Goal: Transaction & Acquisition: Purchase product/service

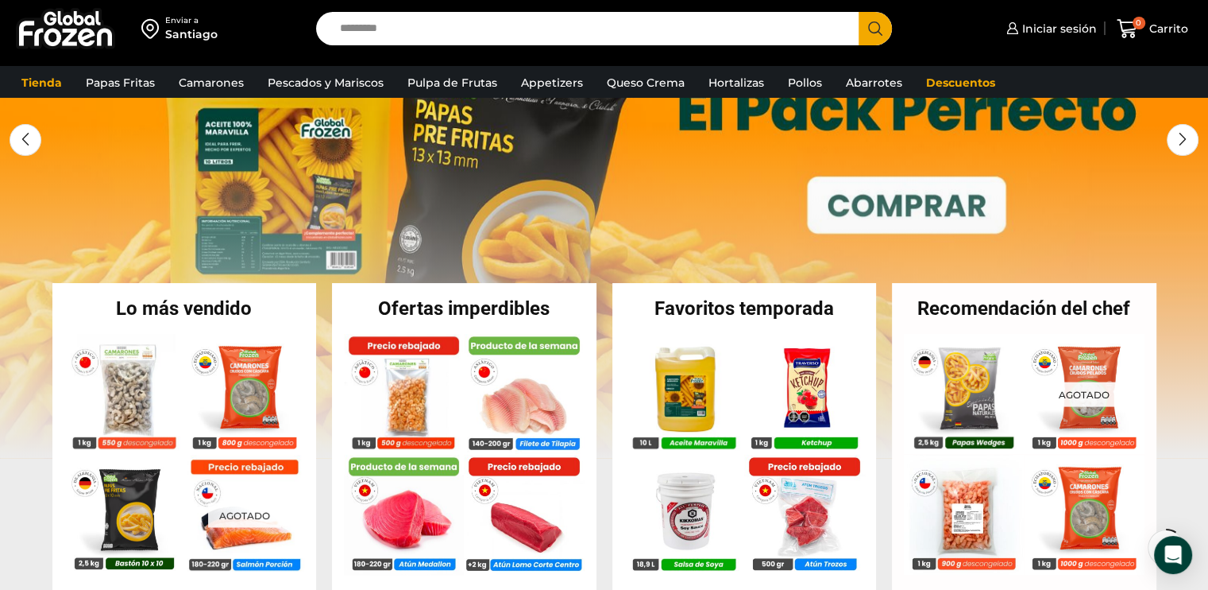
scroll to position [238, 0]
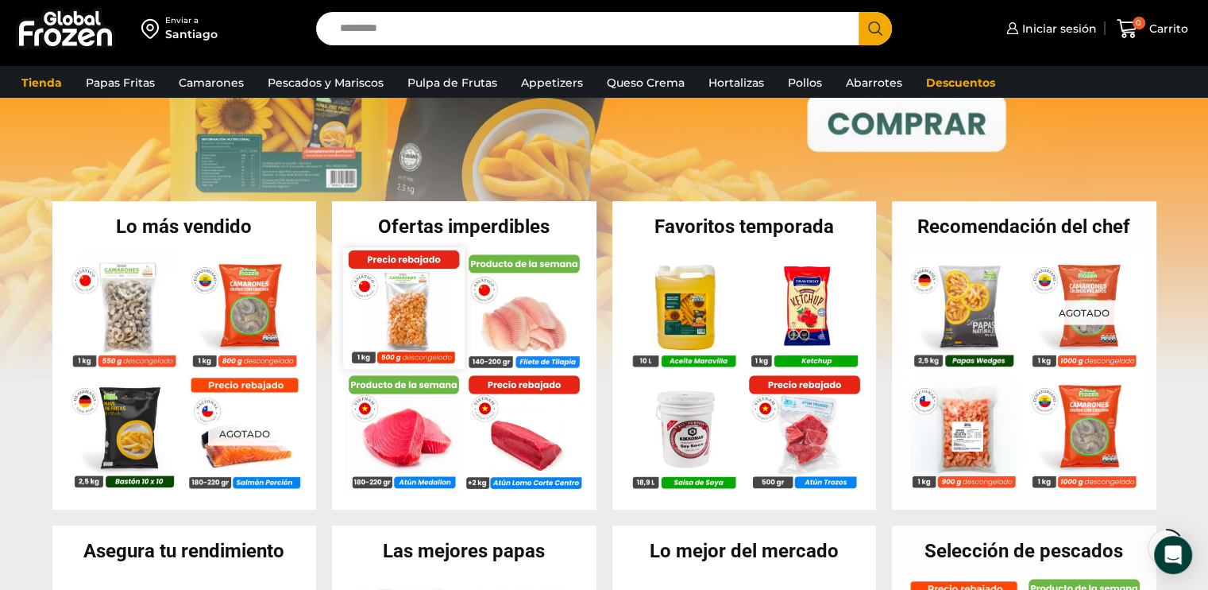
click at [432, 323] on img at bounding box center [403, 307] width 121 height 121
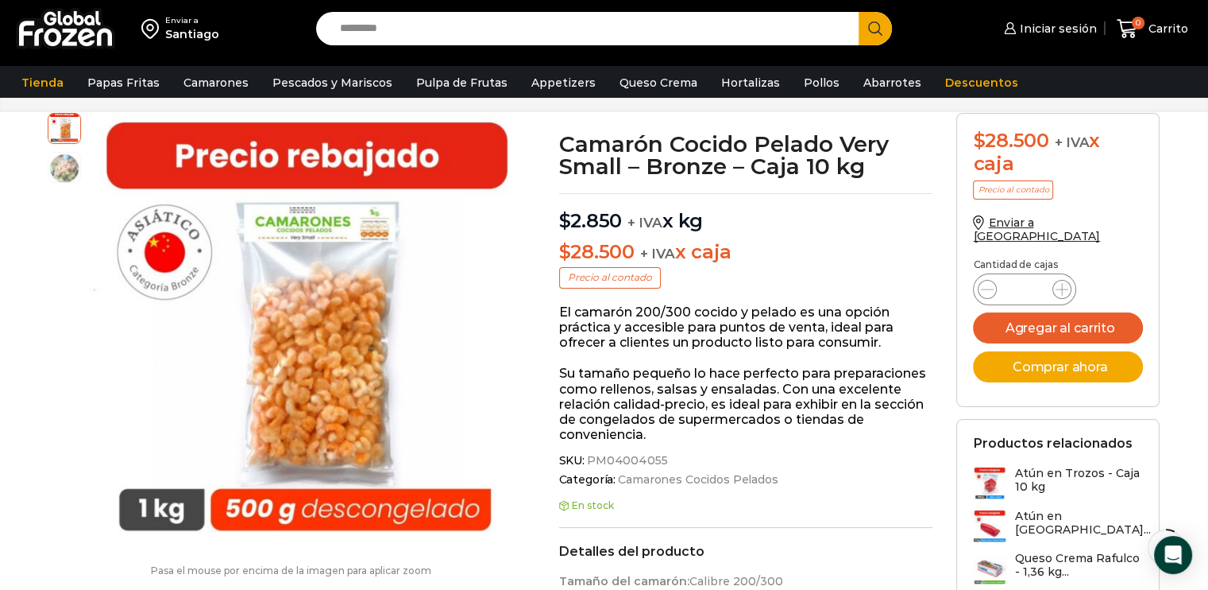
scroll to position [159, 0]
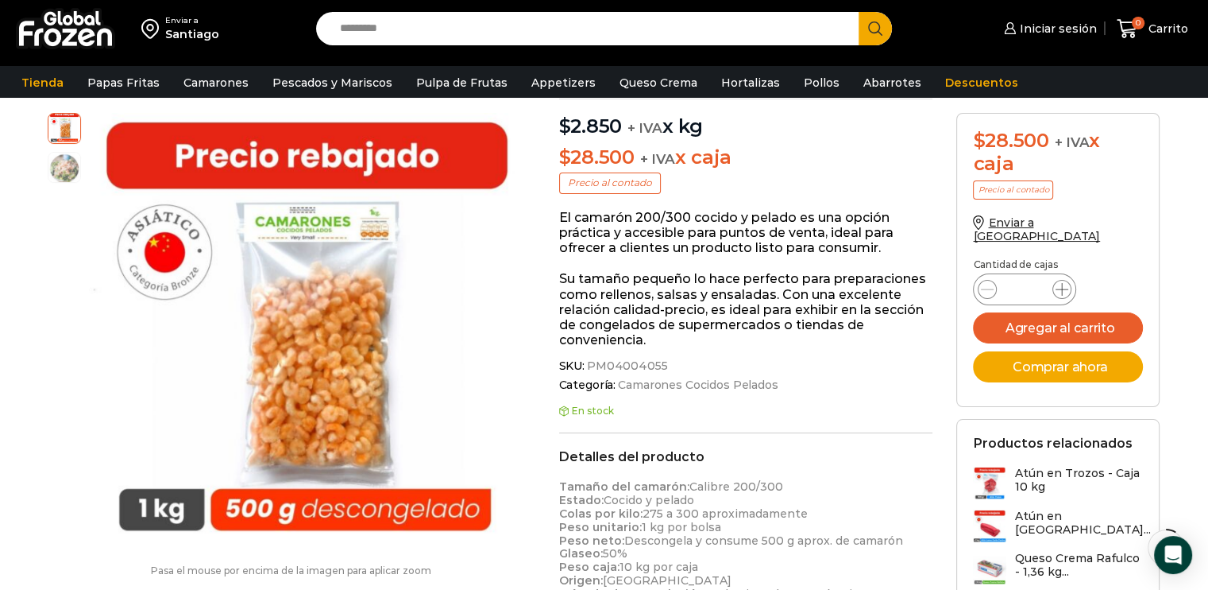
click at [1065, 283] on icon at bounding box center [1062, 289] width 13 height 13
type input "*"
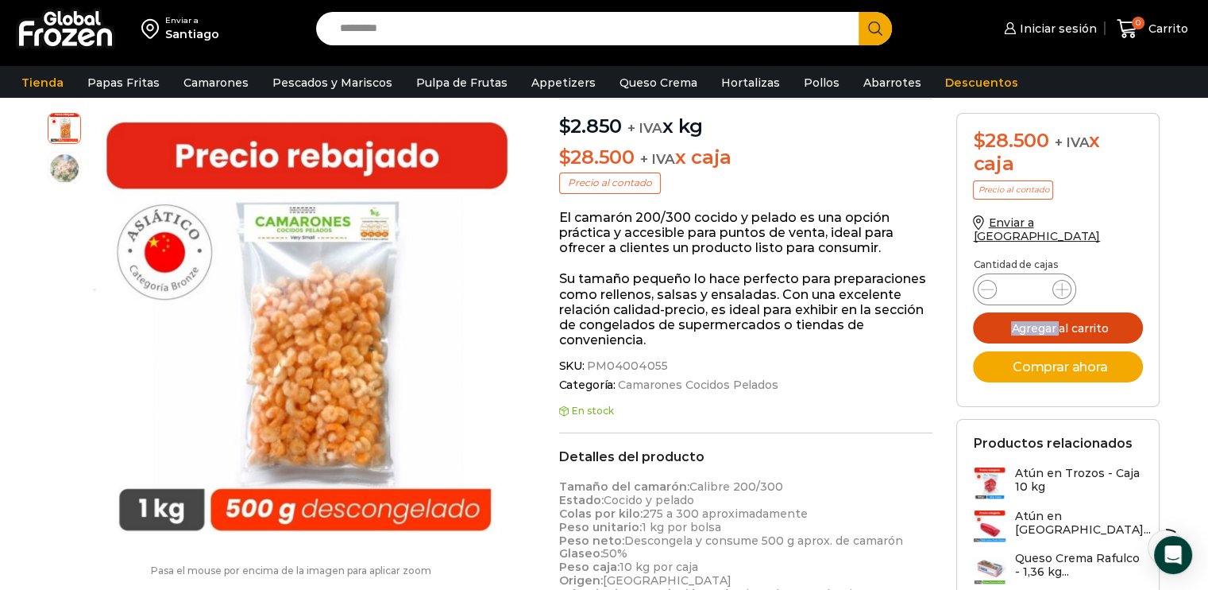
drag, startPoint x: 1065, startPoint y: 276, endPoint x: 1100, endPoint y: 316, distance: 52.9
click at [1100, 316] on button "Agregar al carrito" at bounding box center [1058, 327] width 170 height 31
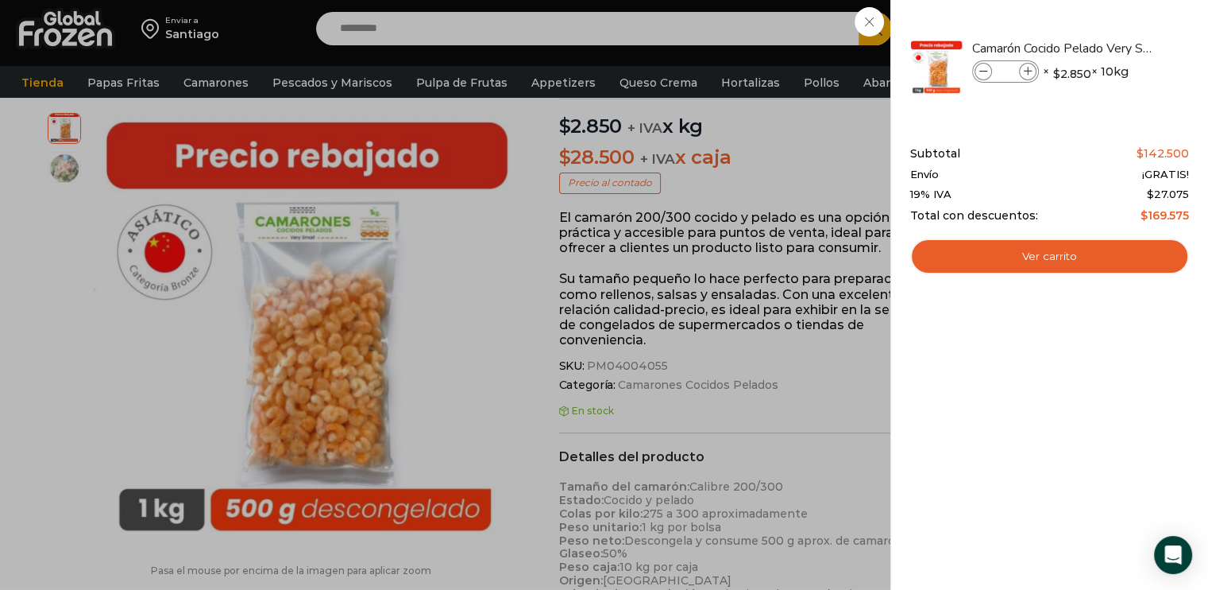
click at [994, 382] on div "5 Shopping Cart Camarón Cocido Pelado Very Small - Bronze - Caja 10 kg Camarón …" at bounding box center [1049, 295] width 279 height 542
click at [1113, 44] on div "5 Carrito 5 5 Shopping Cart *" at bounding box center [1152, 28] width 79 height 37
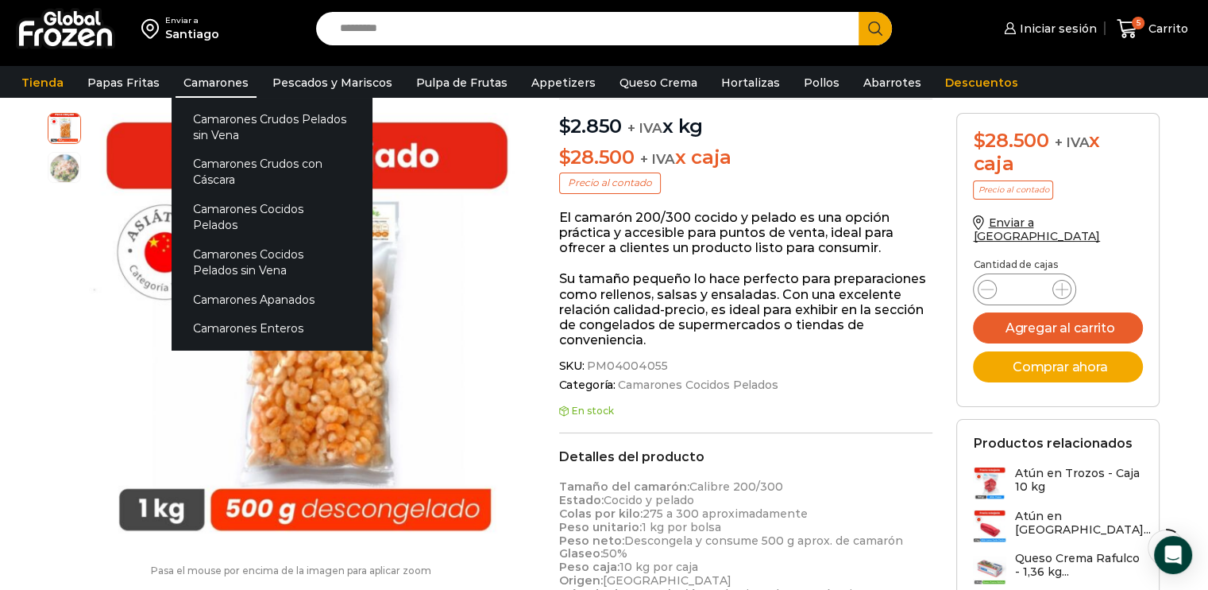
click at [213, 89] on link "Camarones" at bounding box center [216, 83] width 81 height 30
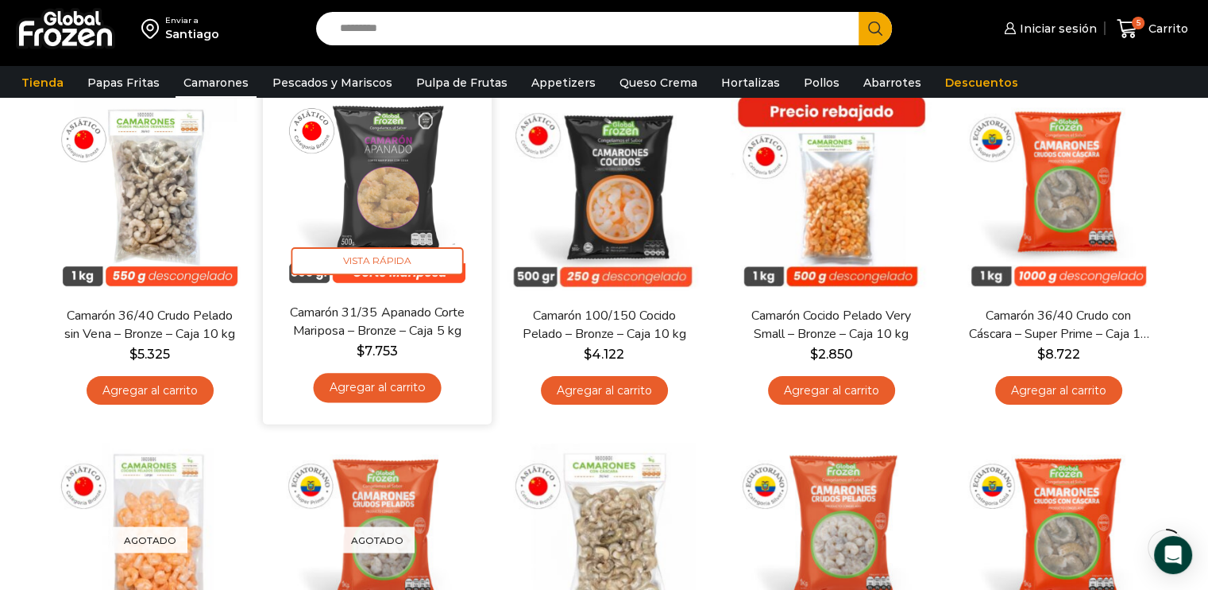
scroll to position [159, 0]
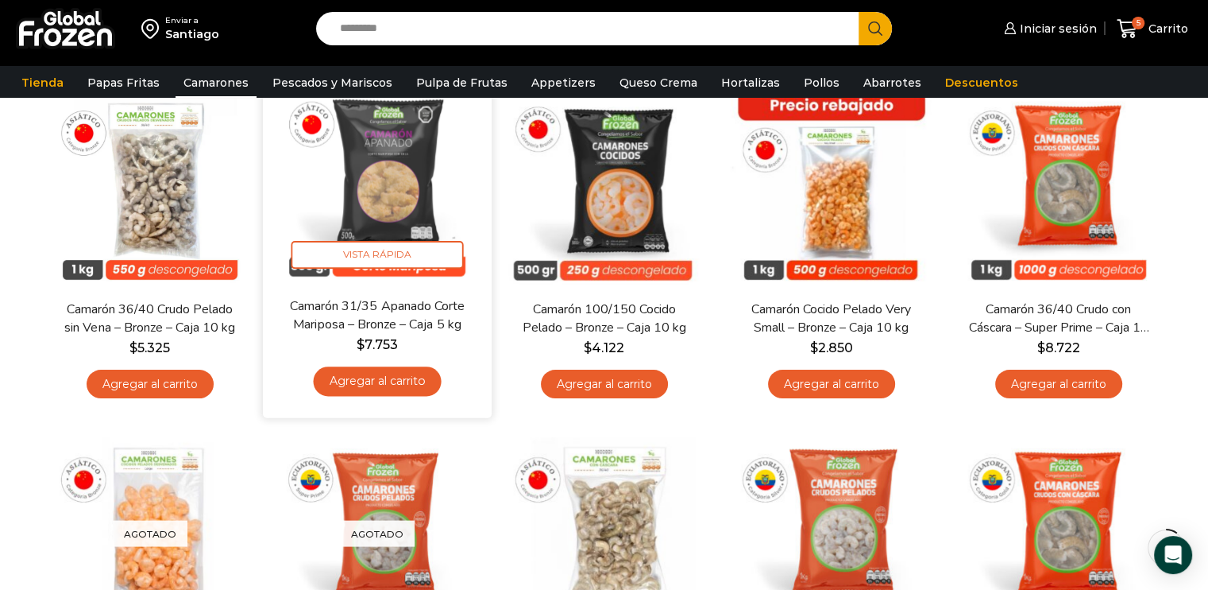
click at [388, 382] on link "Agregar al carrito" at bounding box center [377, 380] width 128 height 29
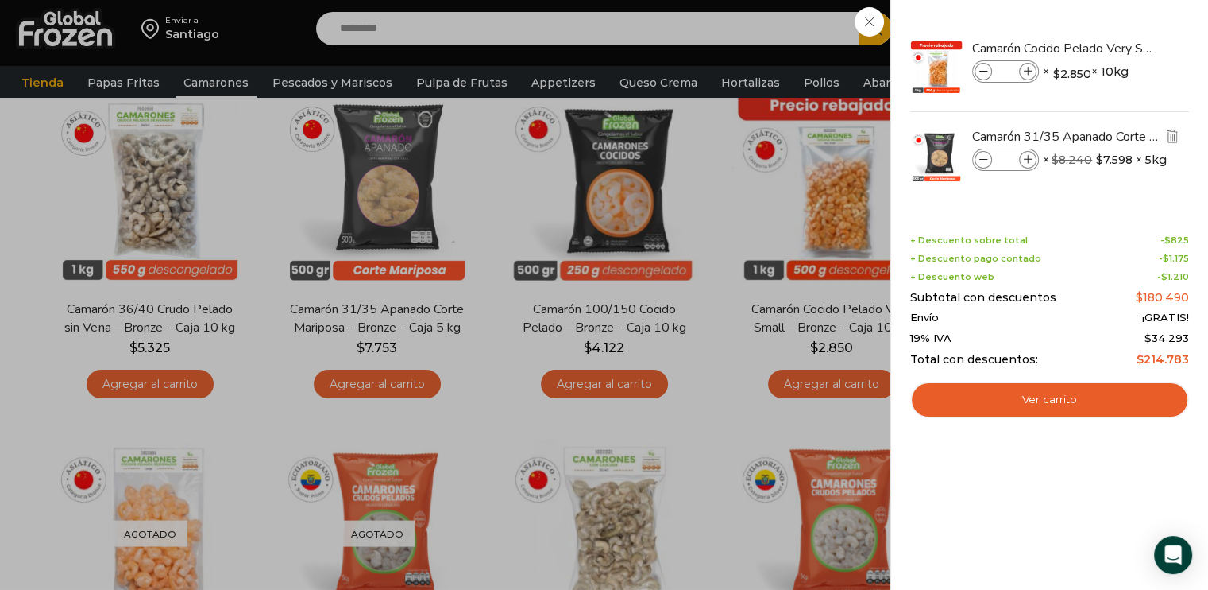
click at [1027, 159] on icon at bounding box center [1028, 160] width 9 height 9
type input "*"
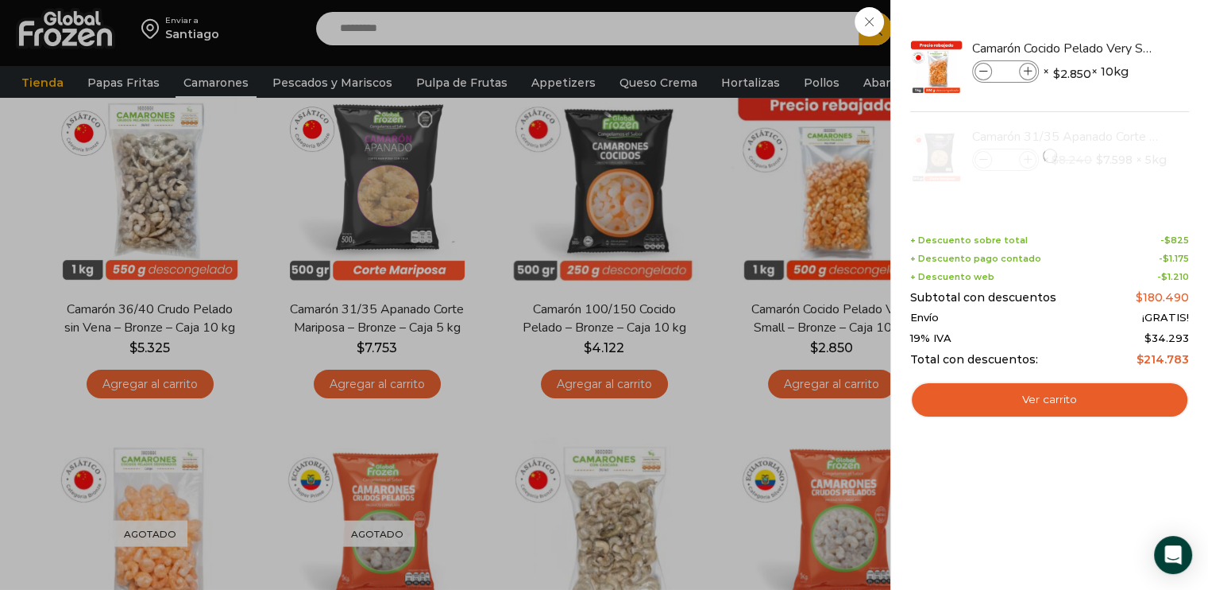
click at [1113, 39] on div "6 Carrito 6 6 Shopping Cart *" at bounding box center [1152, 28] width 79 height 37
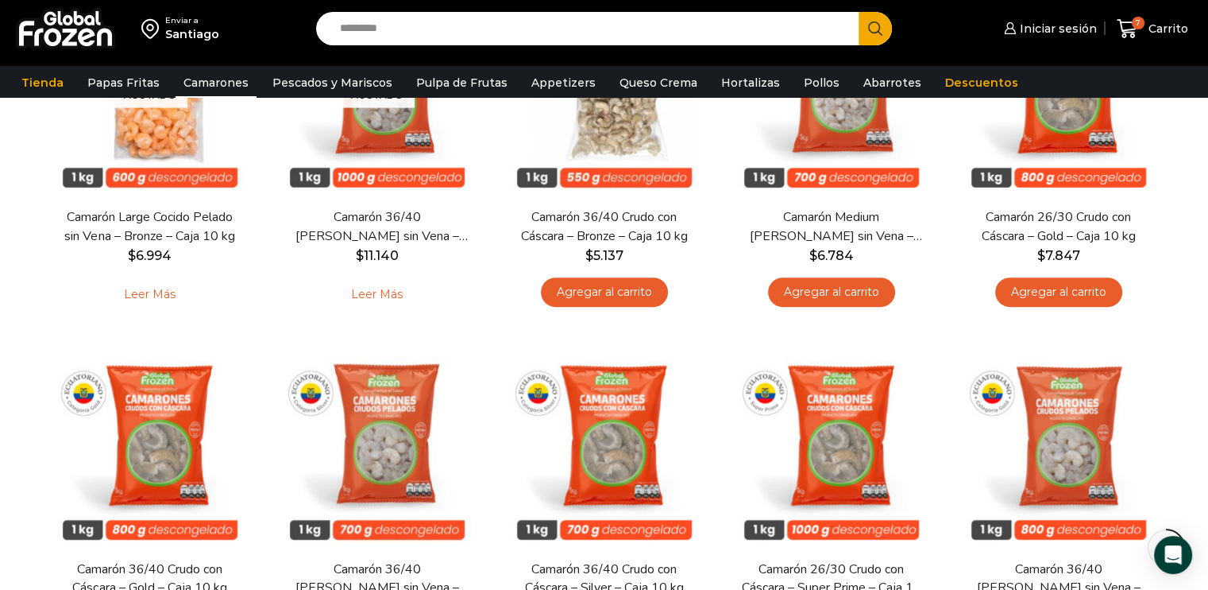
scroll to position [636, 0]
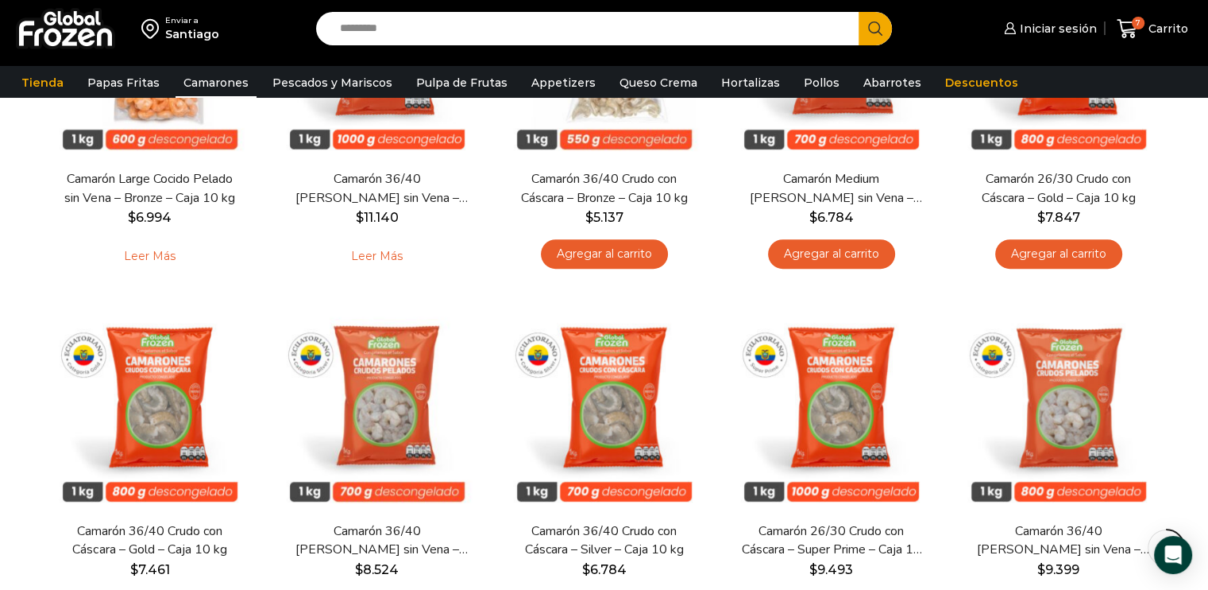
click at [396, 26] on input "Search input" at bounding box center [592, 28] width 520 height 33
type input "***"
click at [859, 12] on button "Search" at bounding box center [875, 28] width 33 height 33
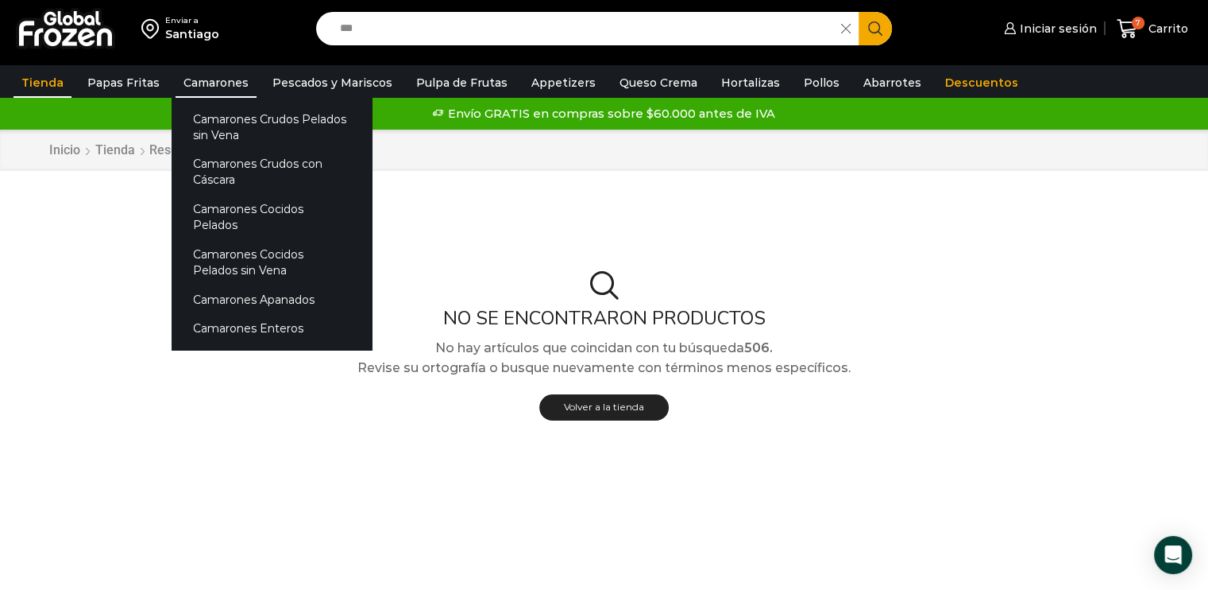
click at [199, 83] on link "Camarones" at bounding box center [216, 83] width 81 height 30
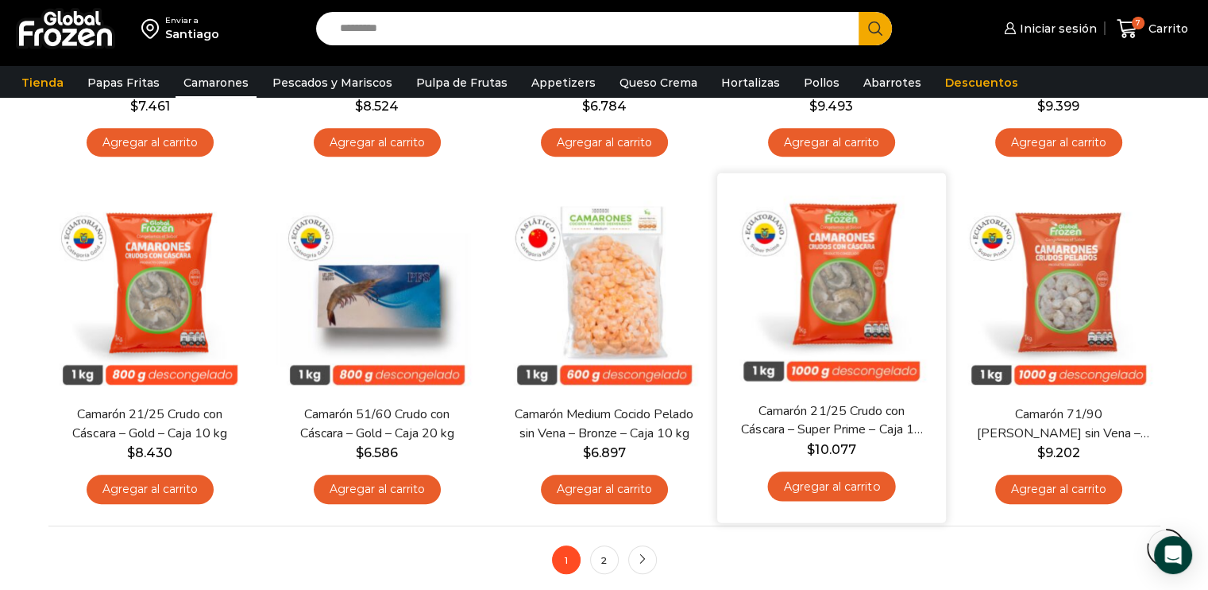
scroll to position [1271, 0]
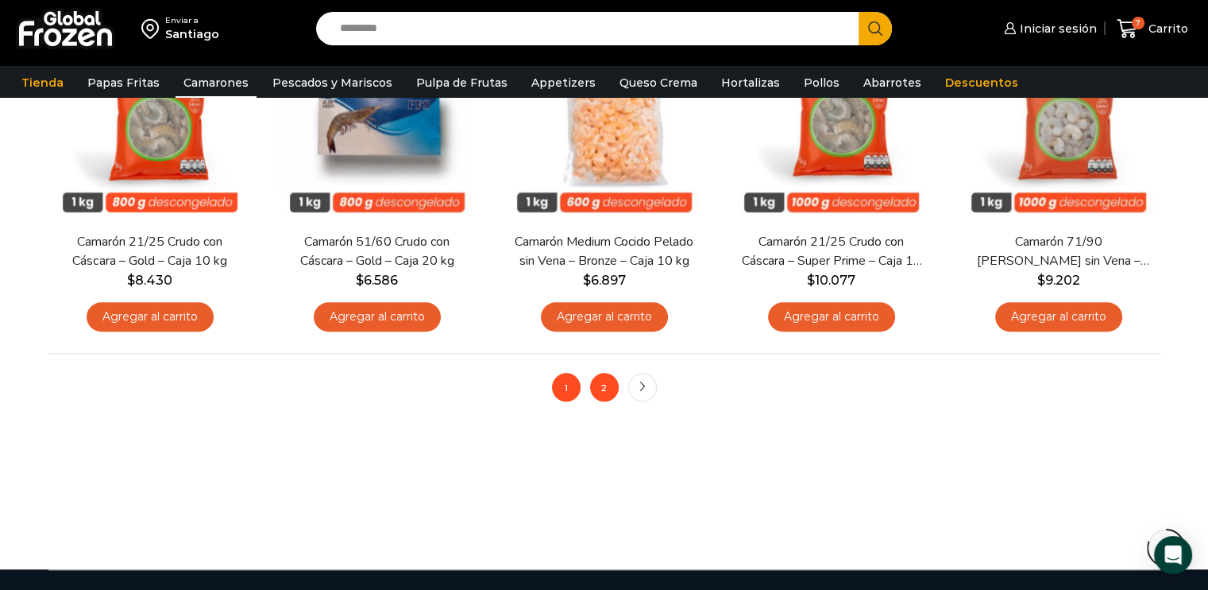
click at [600, 390] on link "2" at bounding box center [604, 387] width 29 height 29
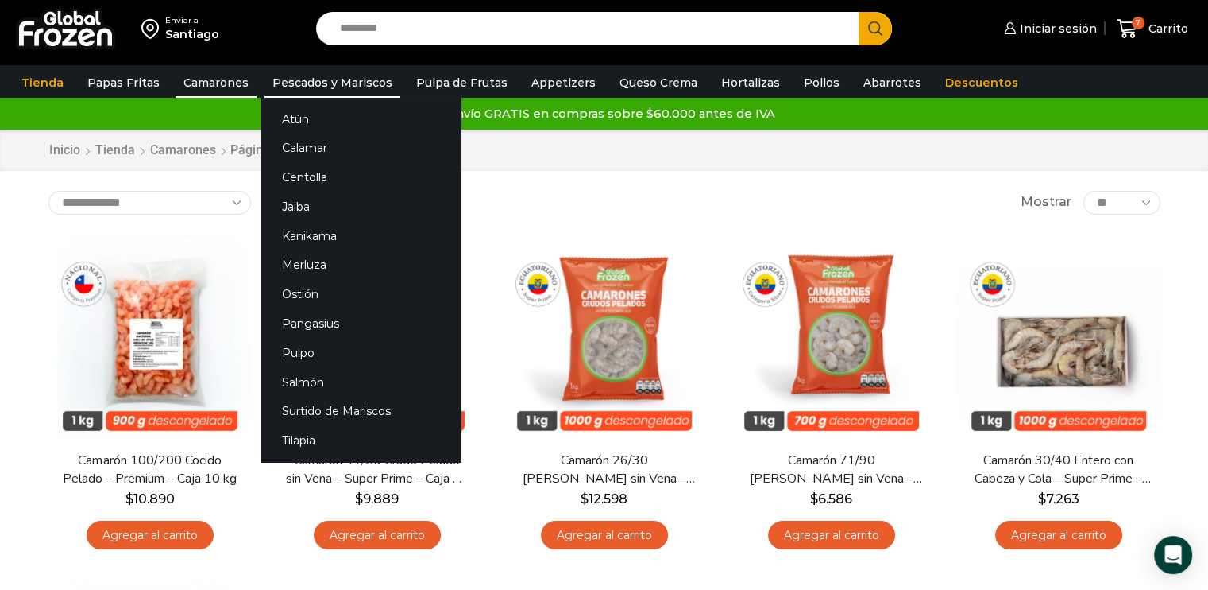
click at [300, 84] on link "Pescados y Mariscos" at bounding box center [333, 83] width 136 height 30
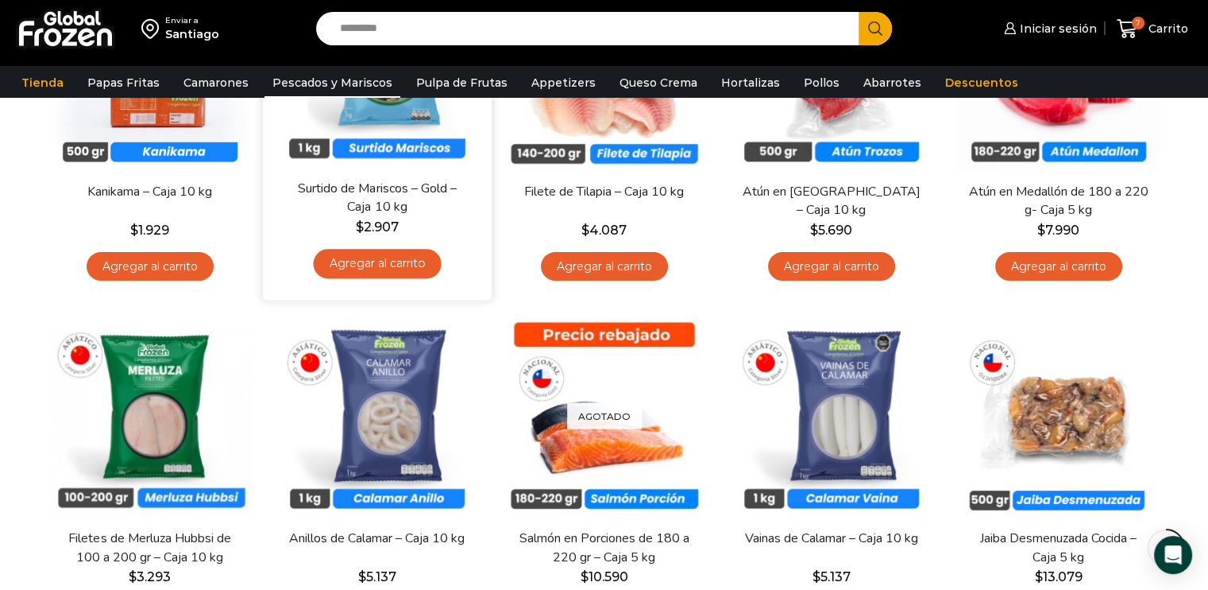
scroll to position [79, 0]
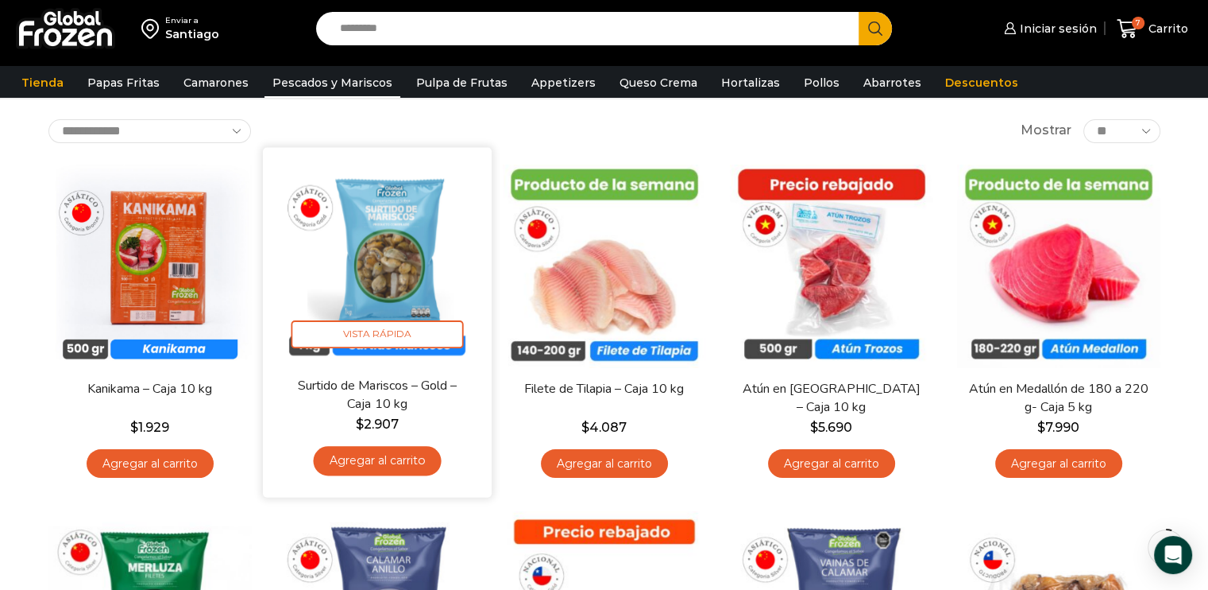
click at [400, 273] on img at bounding box center [377, 261] width 205 height 205
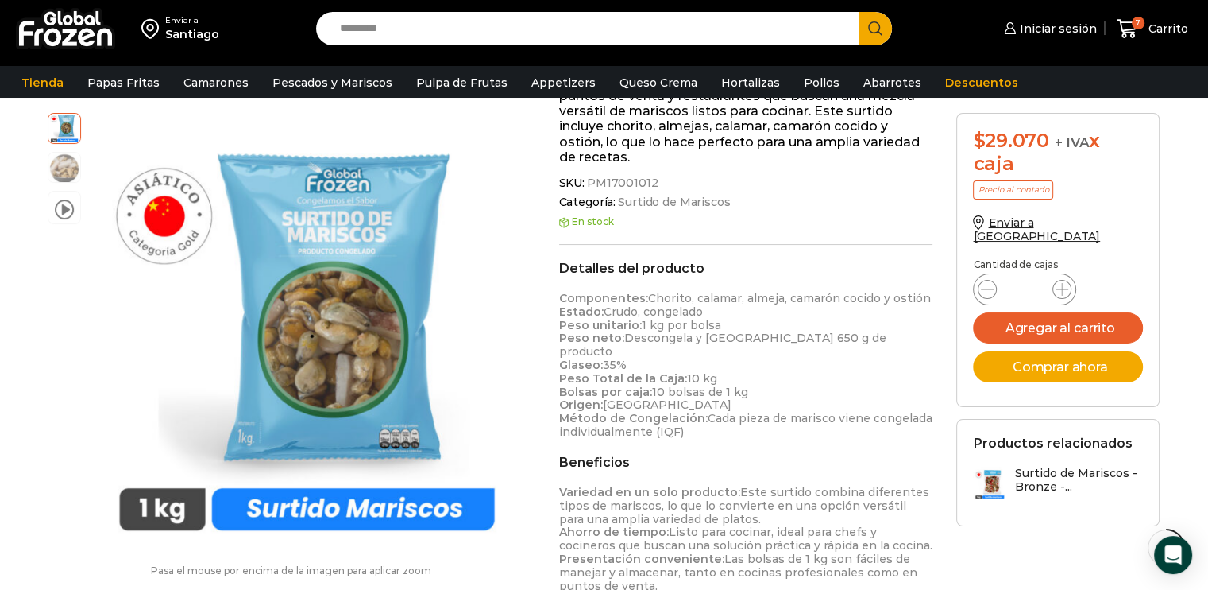
scroll to position [397, 0]
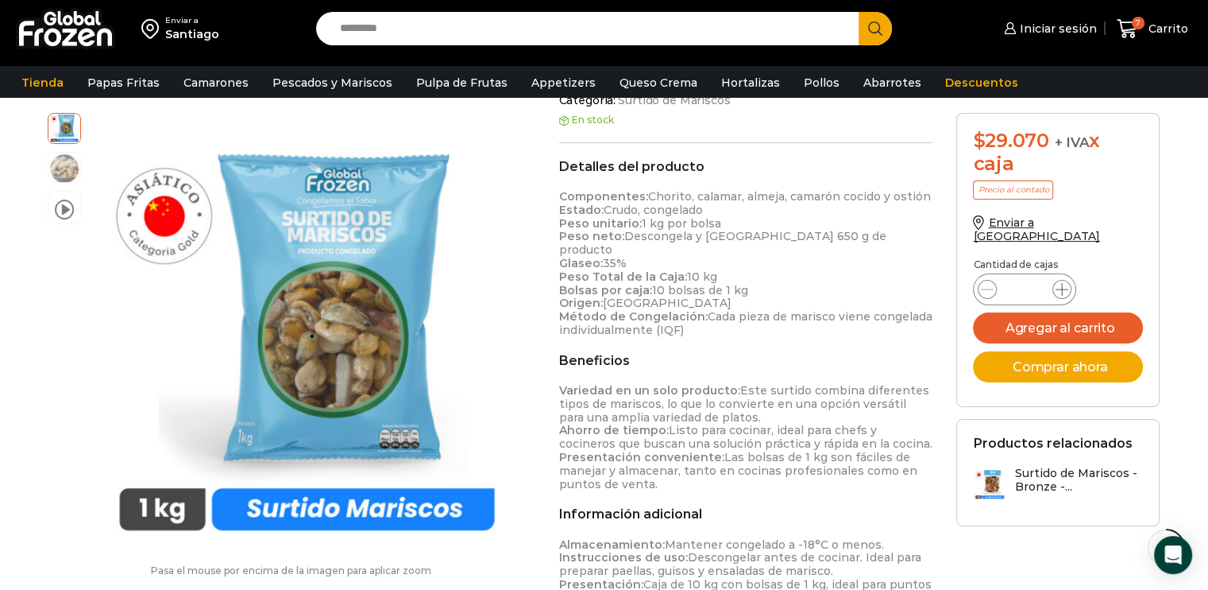
click at [1064, 283] on icon at bounding box center [1062, 289] width 13 height 13
type input "*"
click at [1038, 317] on button "Agregar al carrito" at bounding box center [1058, 327] width 170 height 31
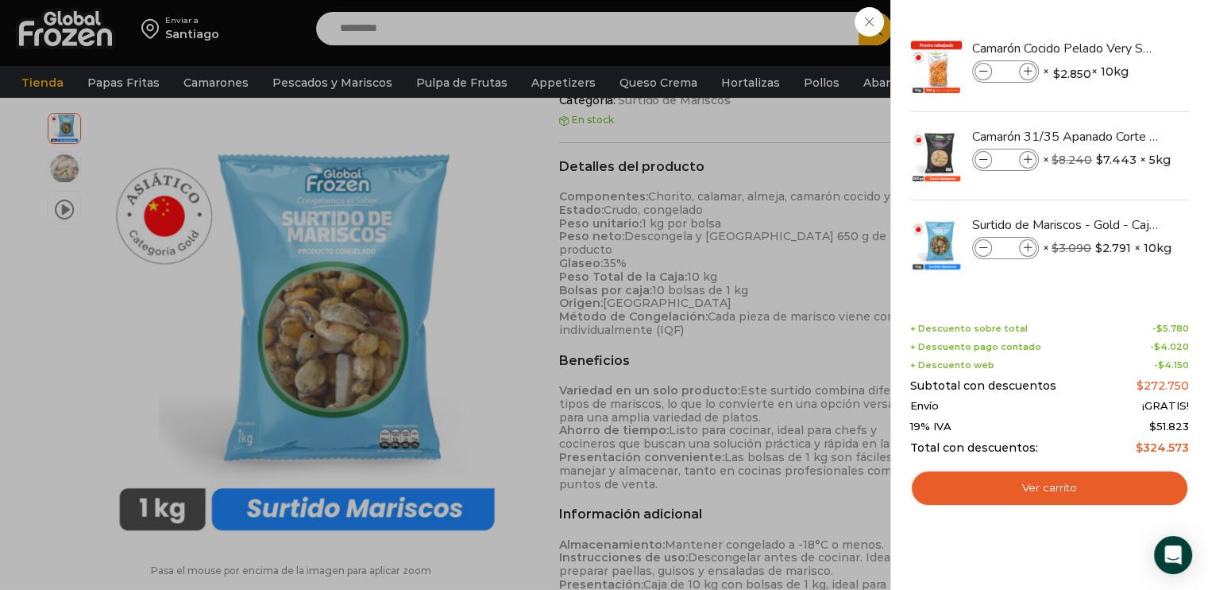
click at [1113, 48] on div "9 Carrito 9 9 Shopping Cart *" at bounding box center [1152, 28] width 79 height 37
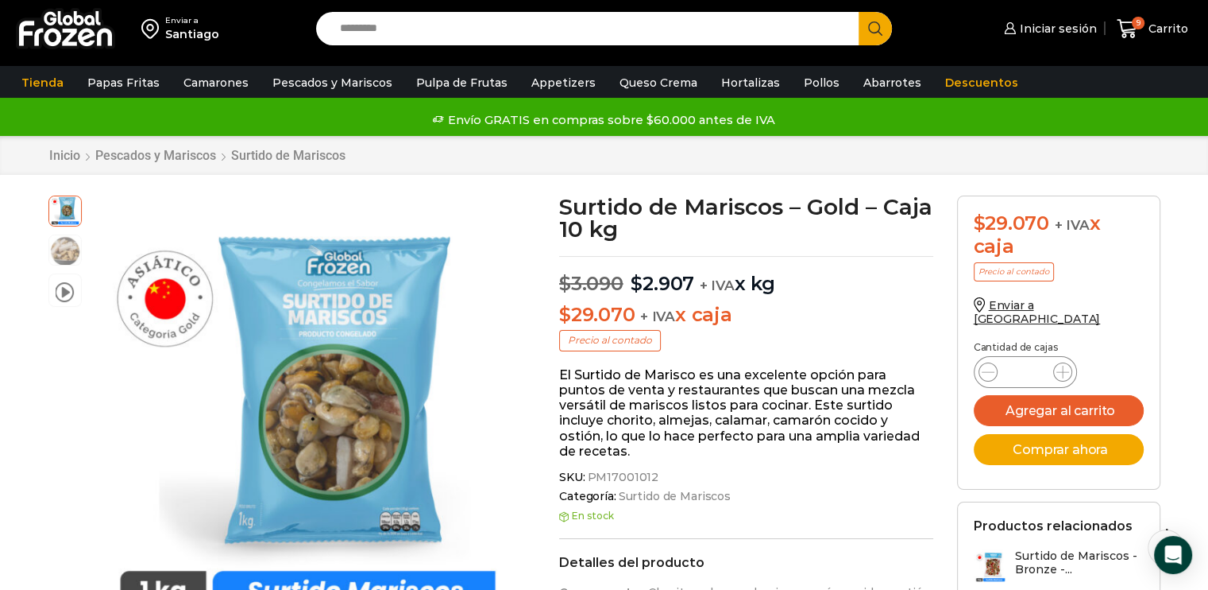
scroll to position [0, 0]
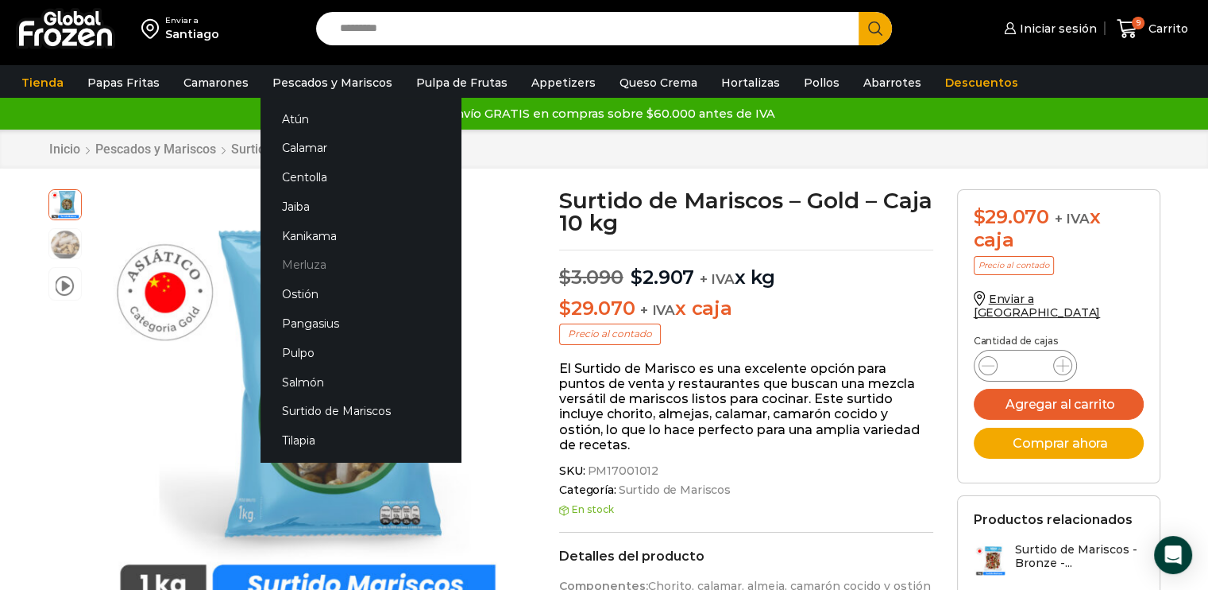
click at [296, 265] on link "Merluza" at bounding box center [361, 264] width 200 height 29
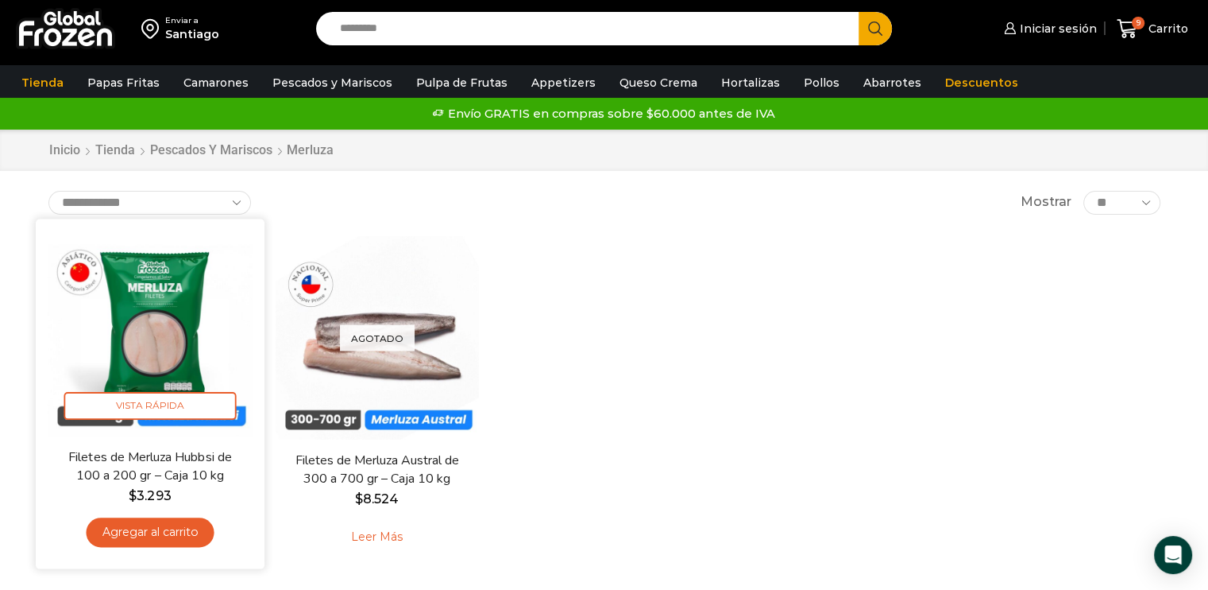
click at [131, 314] on img at bounding box center [150, 332] width 205 height 205
click at [156, 537] on link "Agregar al carrito" at bounding box center [150, 531] width 128 height 29
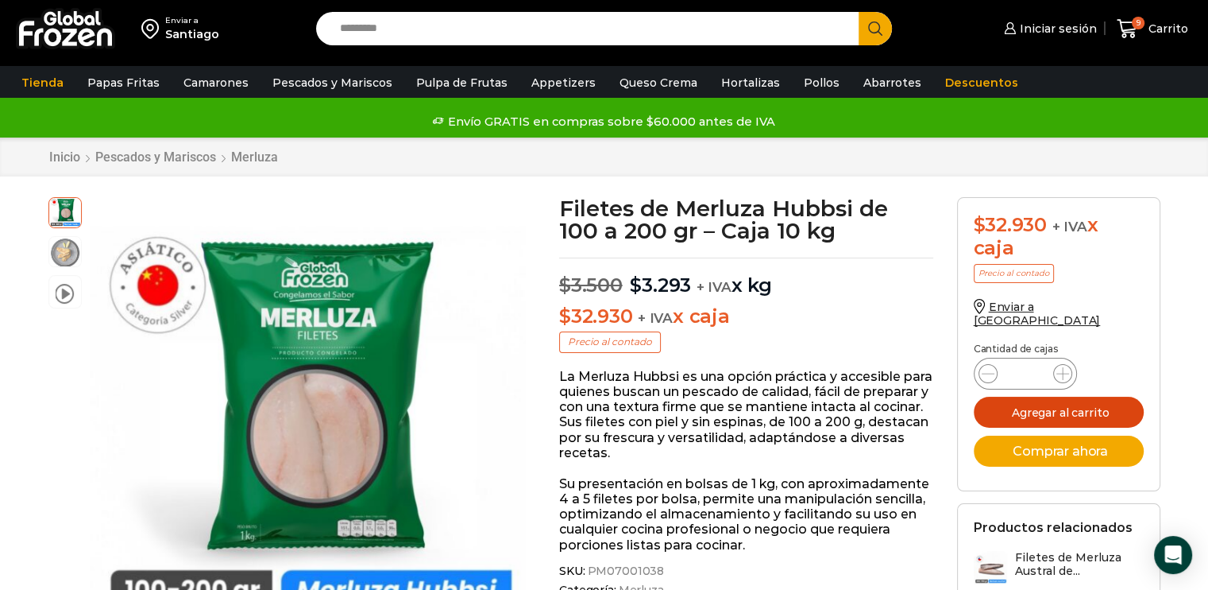
click at [1075, 396] on button "Agregar al carrito" at bounding box center [1059, 411] width 170 height 31
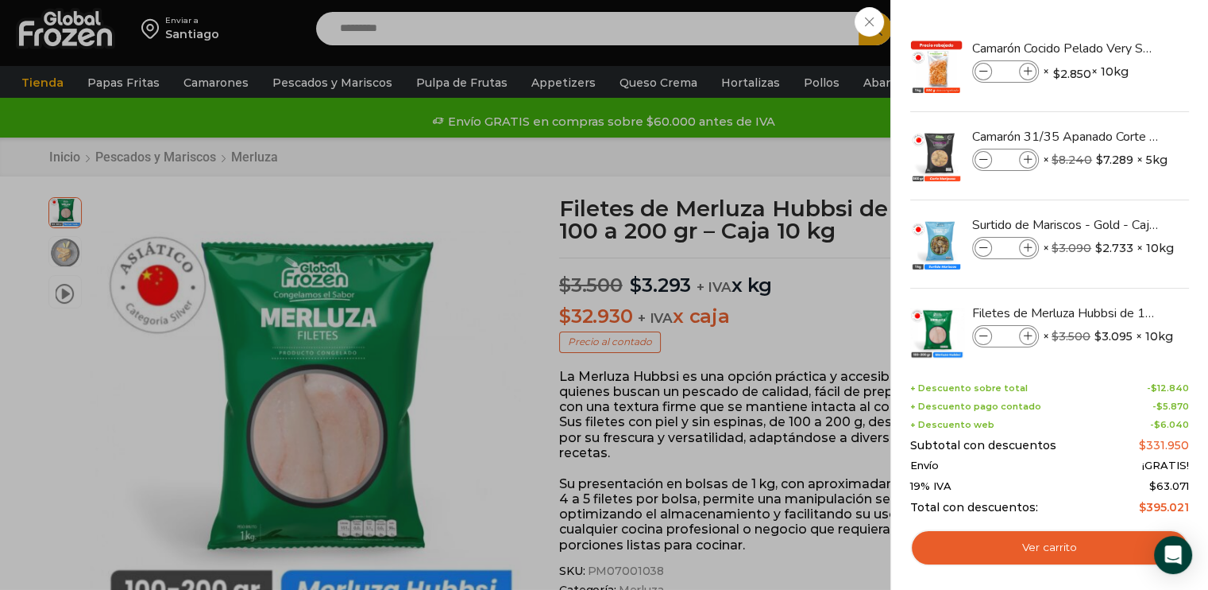
click at [1113, 48] on div "11 Carrito 11 11 Shopping Cart *" at bounding box center [1152, 28] width 79 height 37
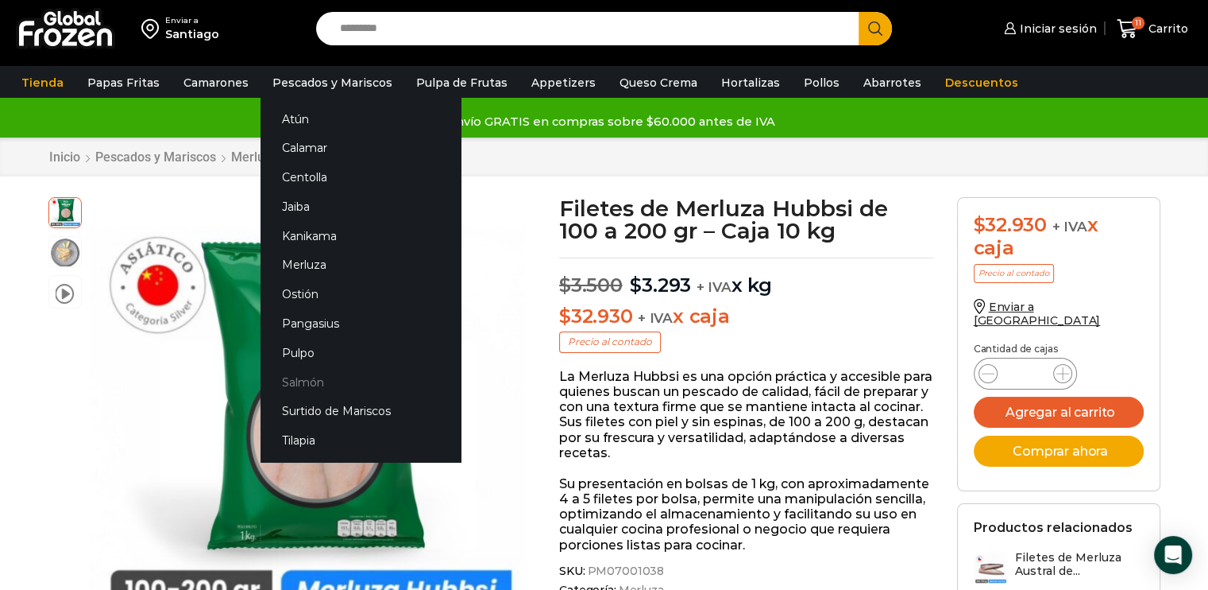
click at [305, 383] on link "Salmón" at bounding box center [361, 381] width 200 height 29
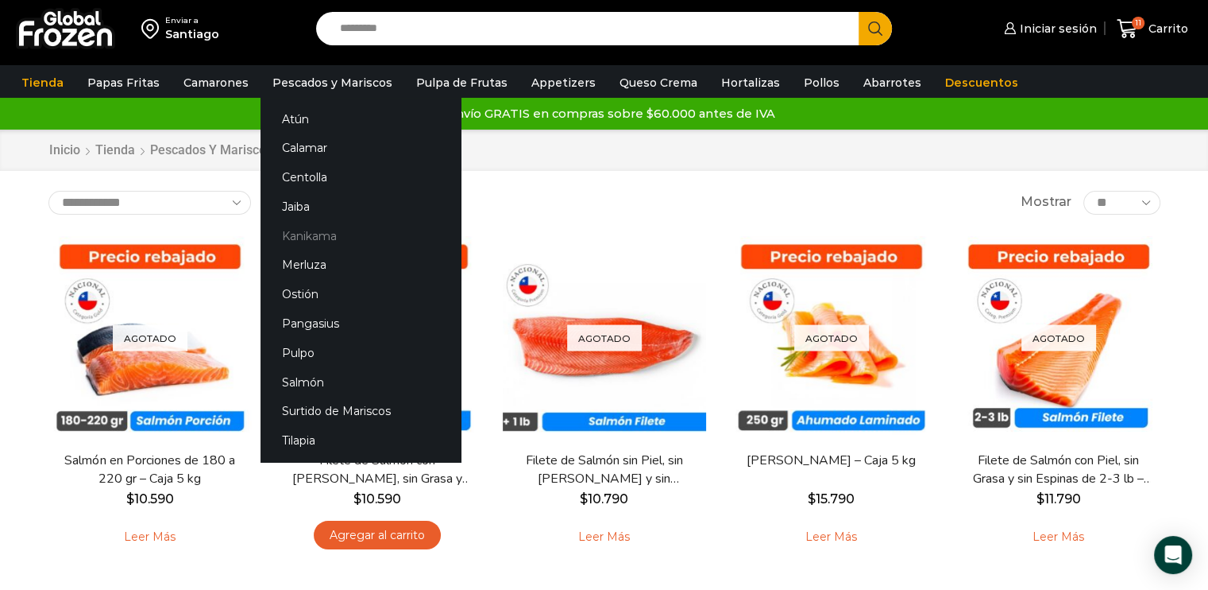
click at [302, 234] on link "Kanikama" at bounding box center [361, 235] width 200 height 29
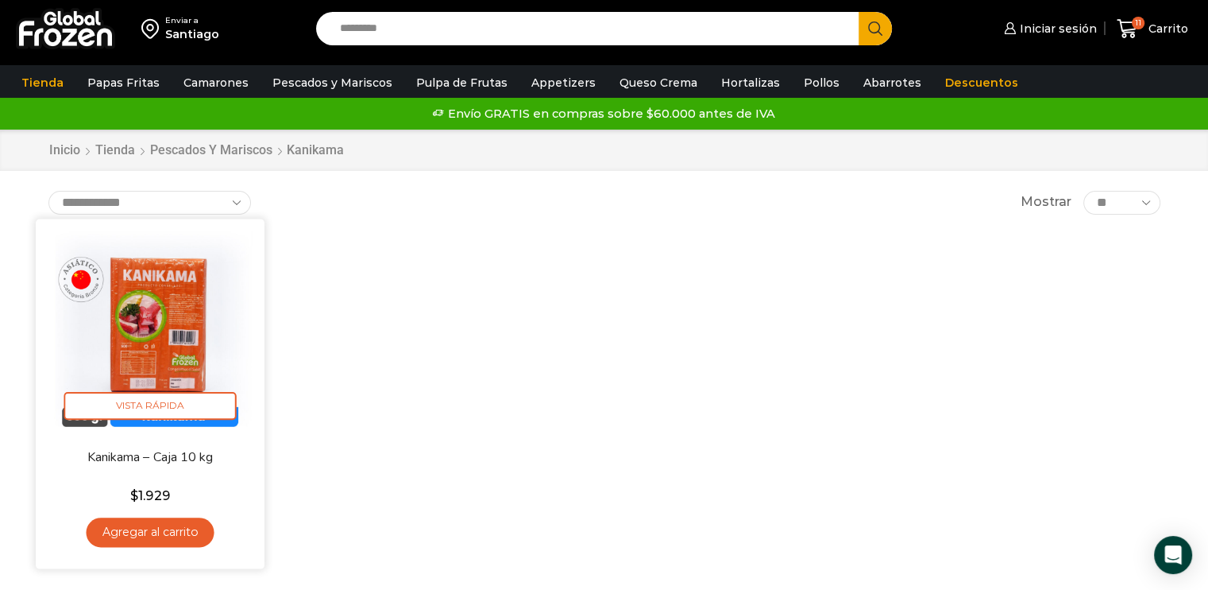
click at [148, 540] on link "Agregar al carrito" at bounding box center [150, 531] width 128 height 29
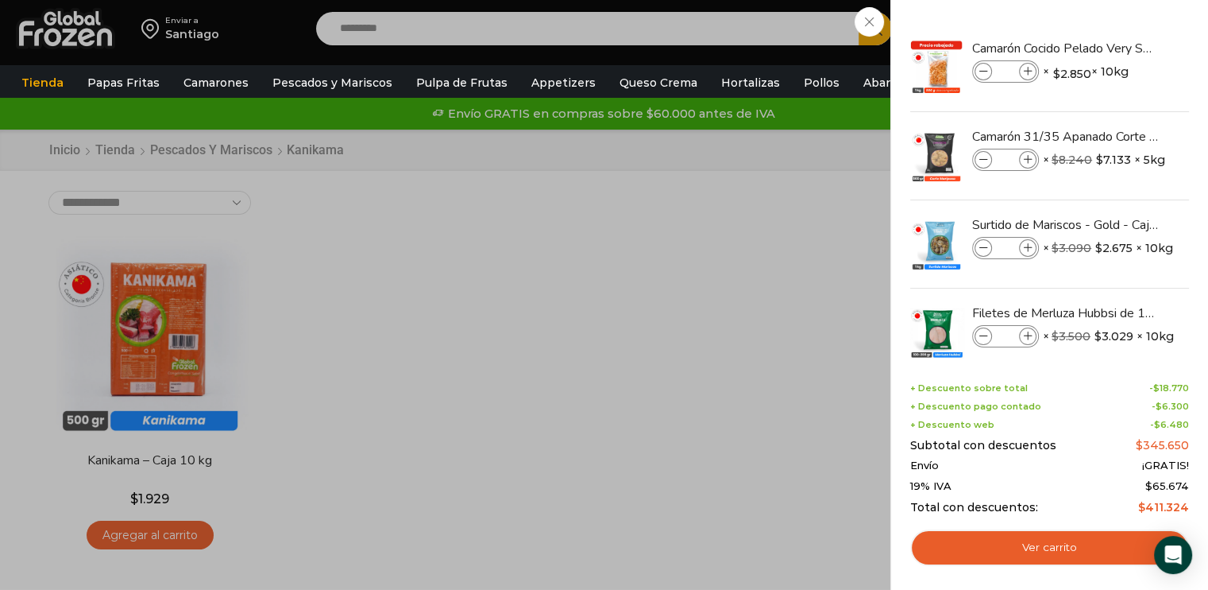
click at [1113, 48] on div "12 Carrito 12 12 Shopping Cart *" at bounding box center [1152, 28] width 79 height 37
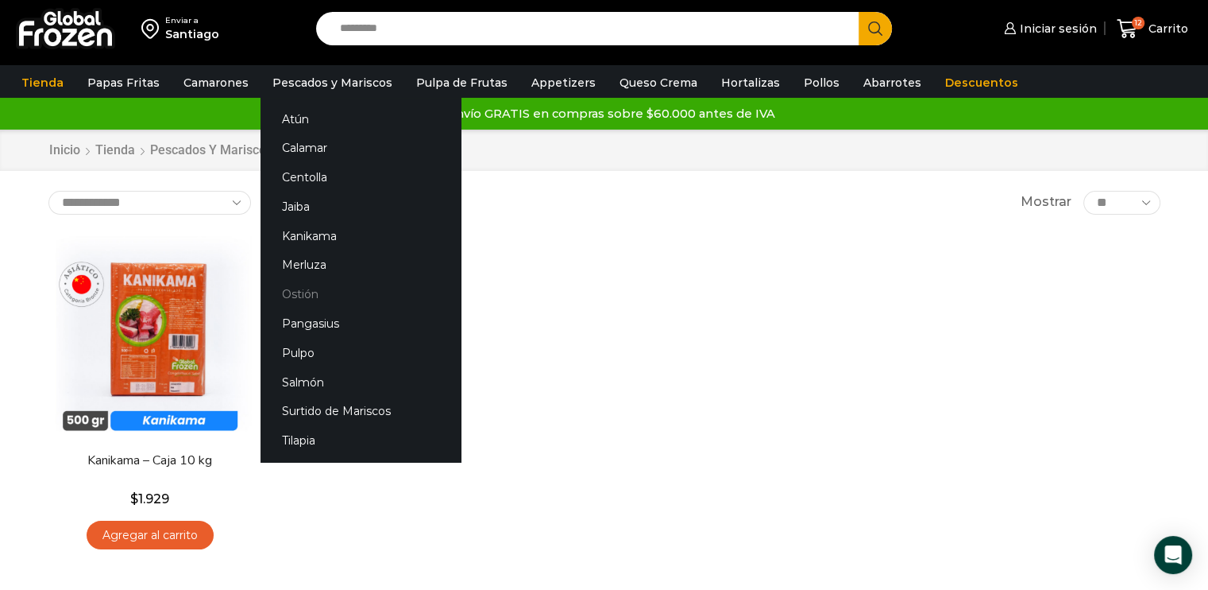
click at [291, 293] on link "Ostión" at bounding box center [361, 294] width 200 height 29
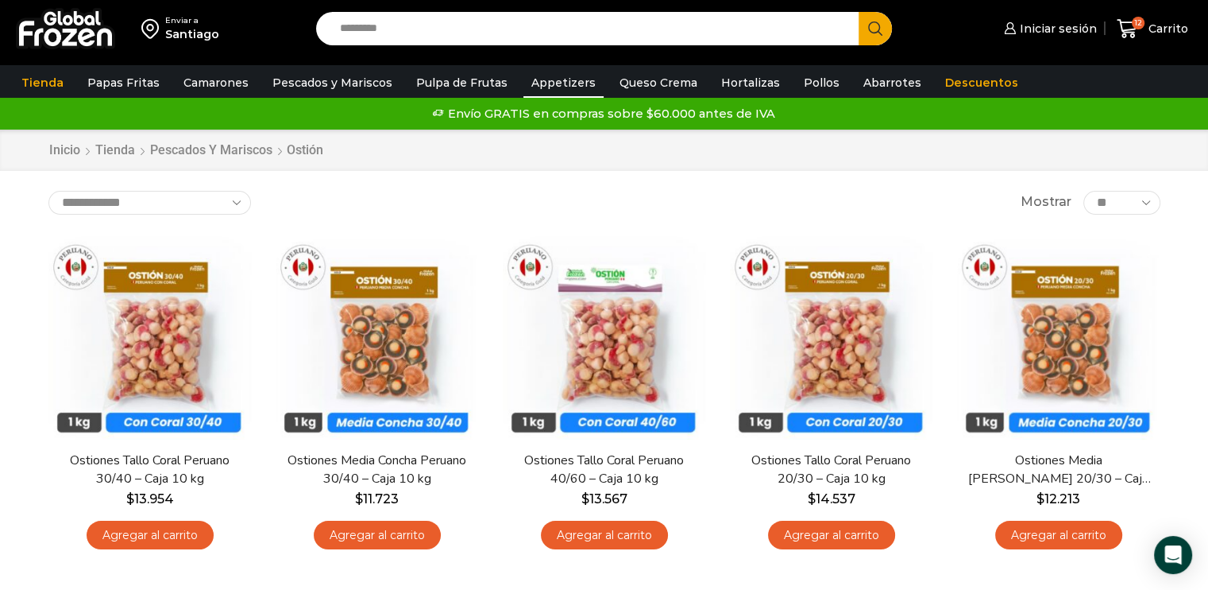
click at [556, 83] on link "Appetizers" at bounding box center [564, 83] width 80 height 30
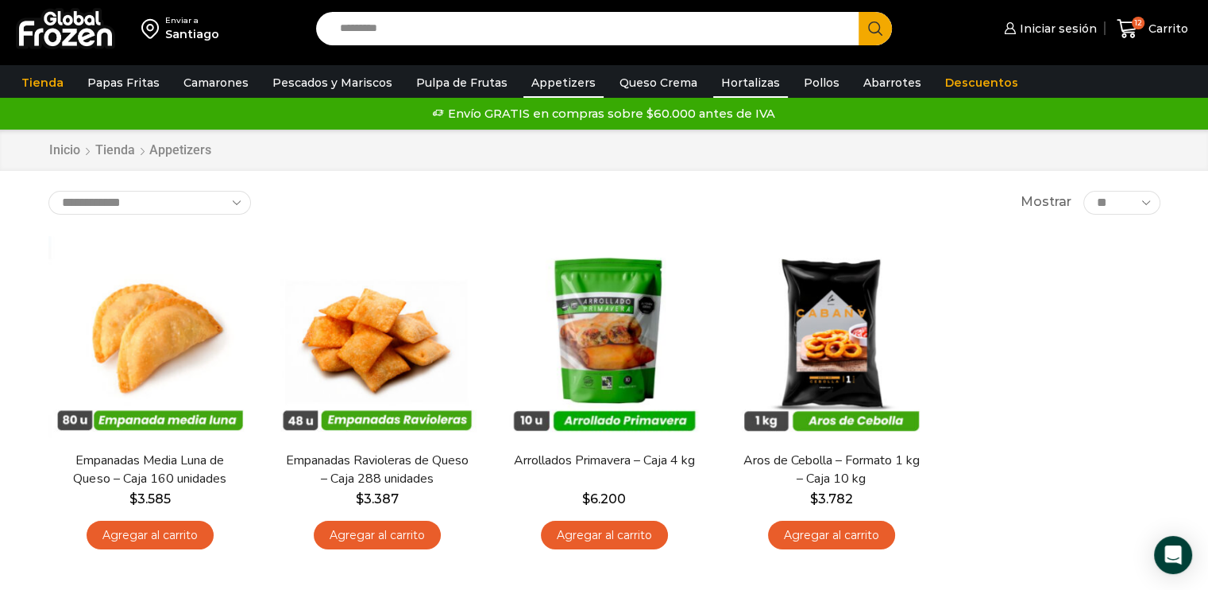
click at [718, 77] on link "Hortalizas" at bounding box center [750, 83] width 75 height 30
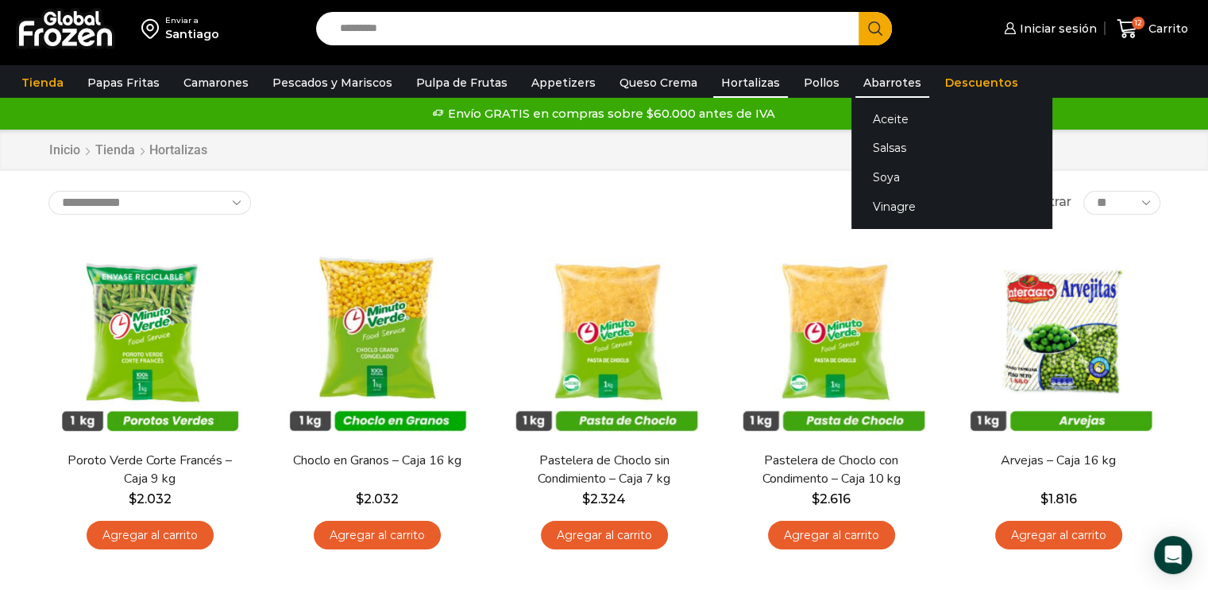
click at [864, 74] on link "Abarrotes" at bounding box center [893, 83] width 74 height 30
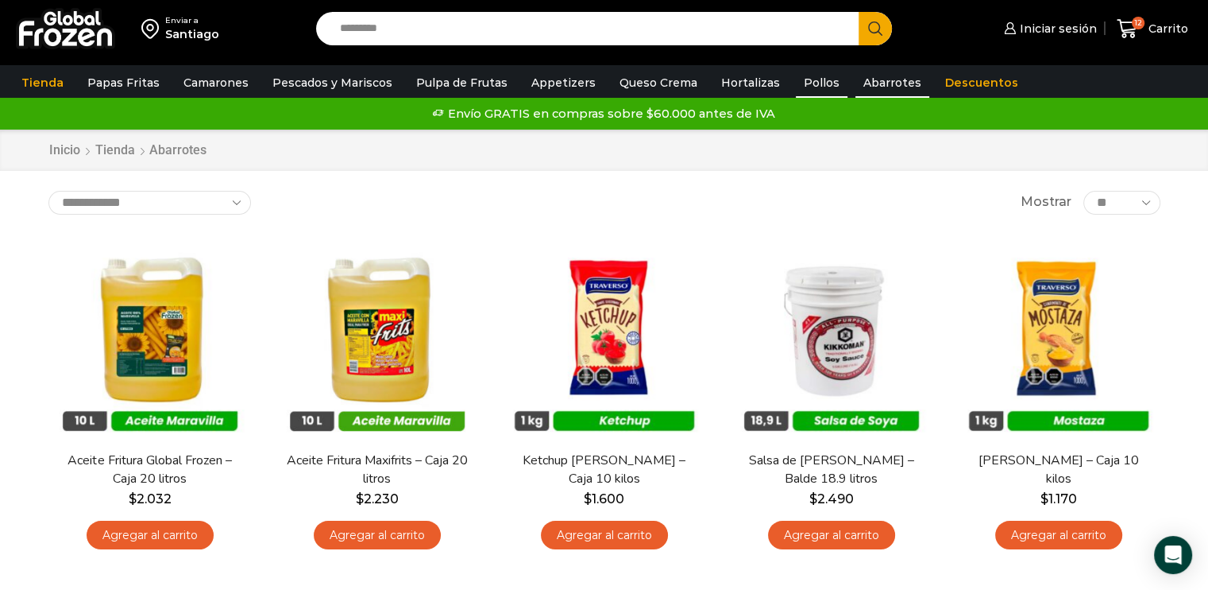
click at [796, 80] on link "Pollos" at bounding box center [822, 83] width 52 height 30
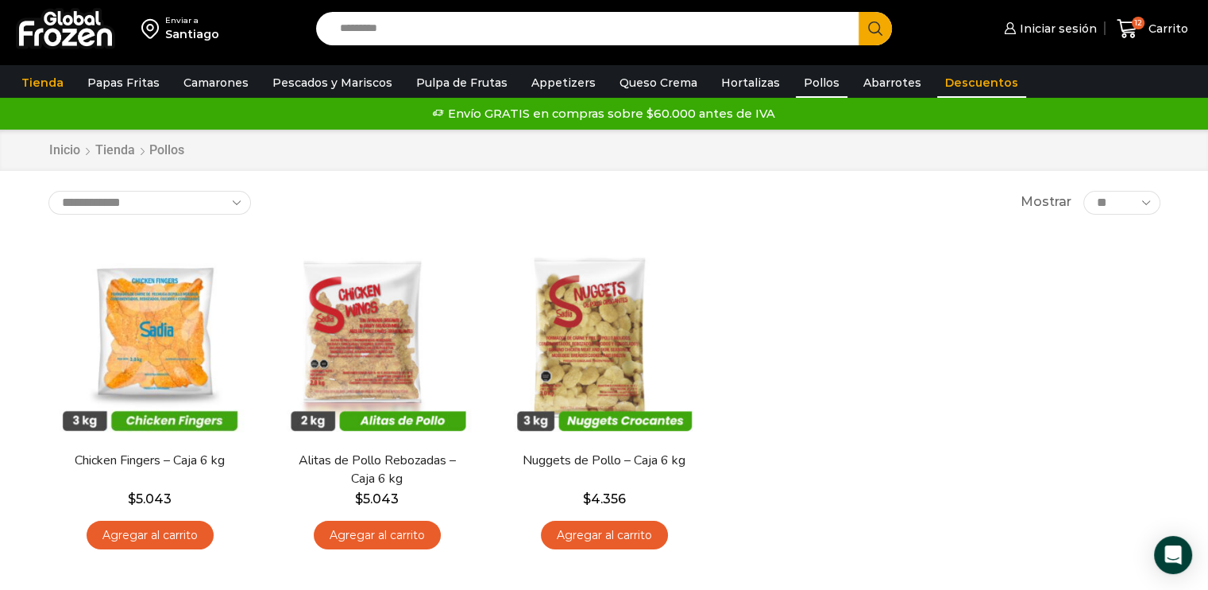
click at [968, 81] on link "Descuentos" at bounding box center [982, 83] width 89 height 30
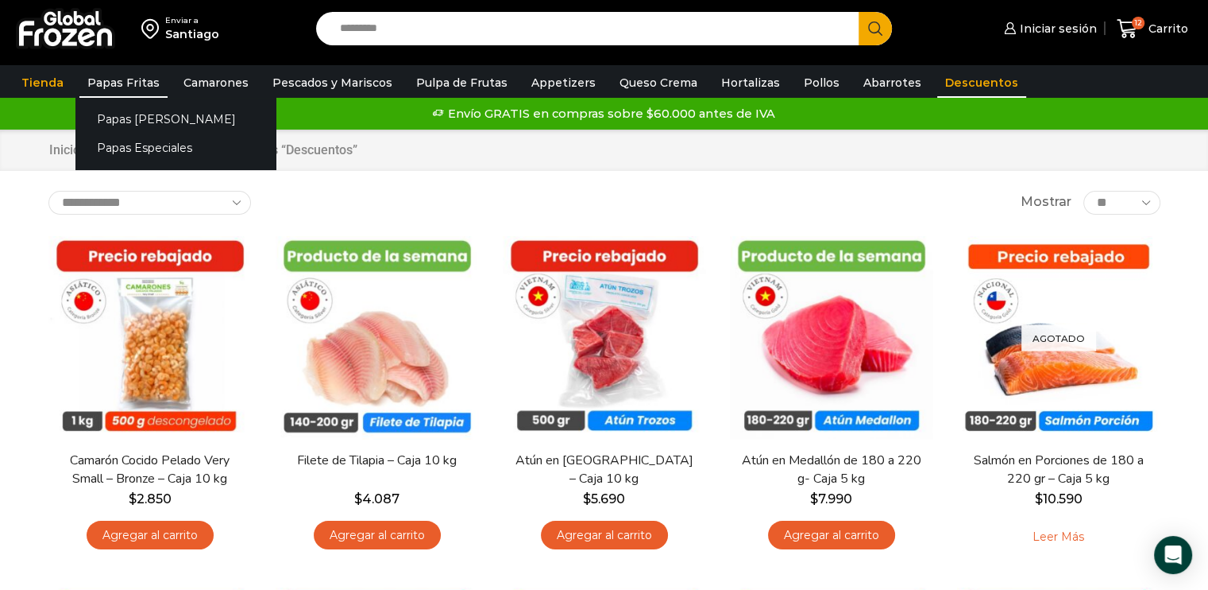
click at [121, 80] on link "Papas Fritas" at bounding box center [123, 83] width 88 height 30
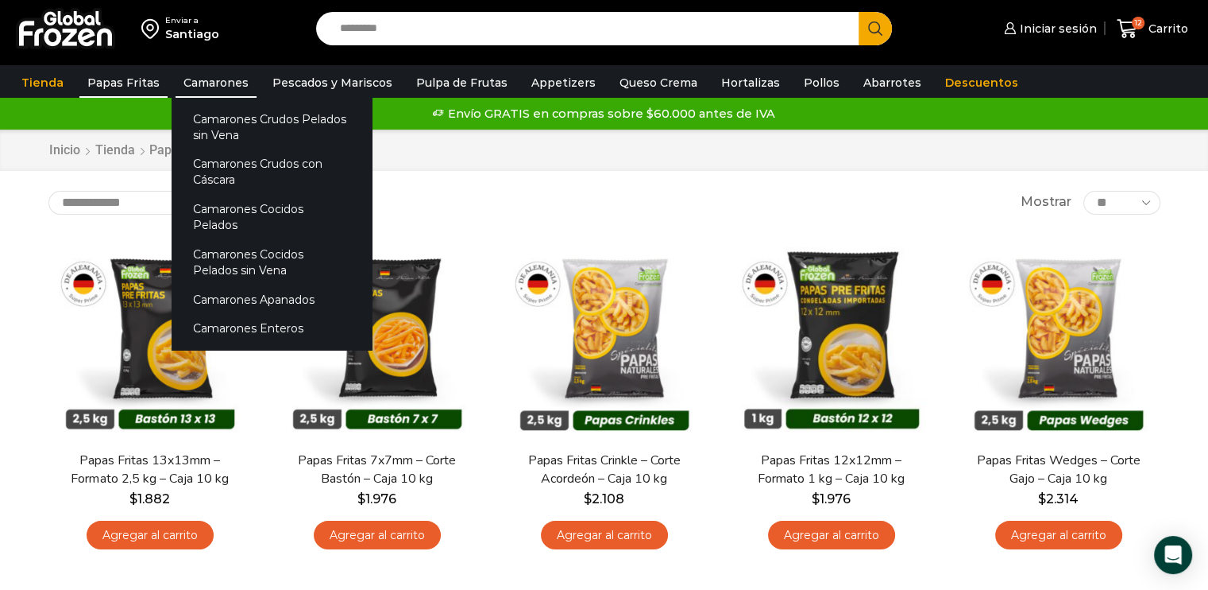
click at [198, 83] on link "Camarones" at bounding box center [216, 83] width 81 height 30
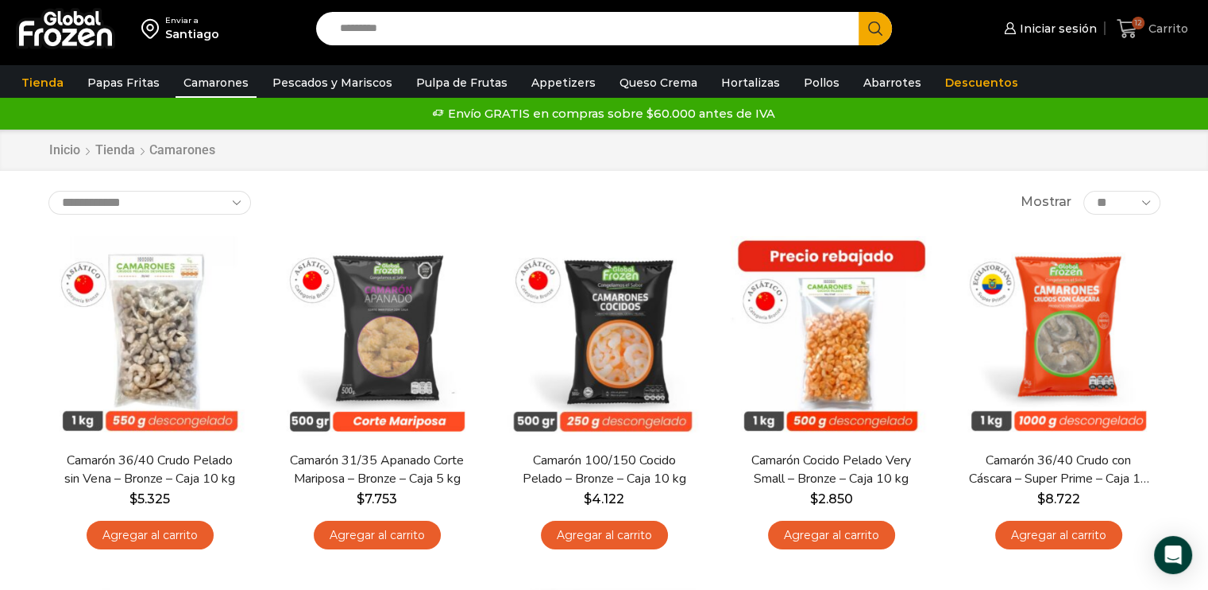
click at [1119, 29] on icon at bounding box center [1127, 28] width 21 height 21
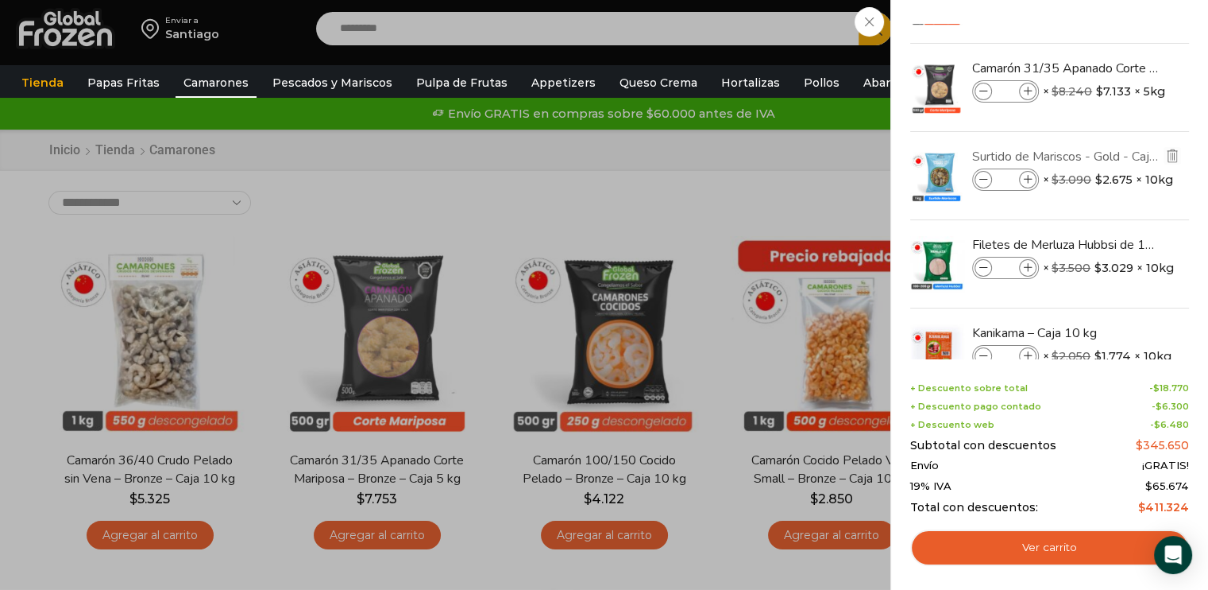
scroll to position [116, 0]
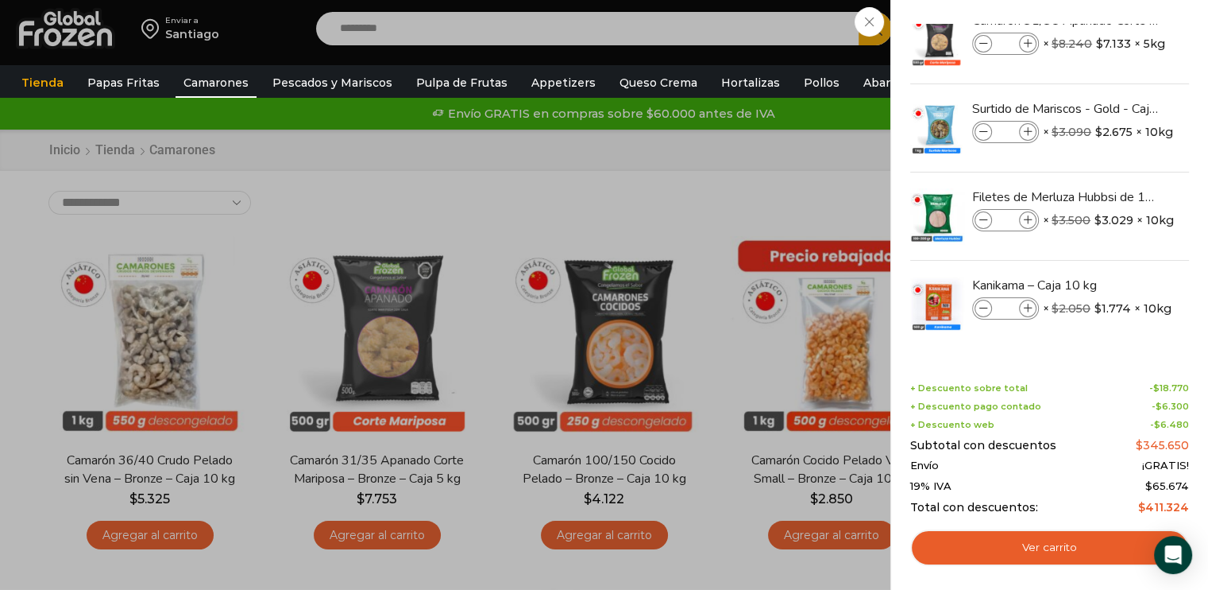
click at [1113, 48] on div "12 [GEOGRAPHIC_DATA] 12 12 Shopping Cart *" at bounding box center [1152, 28] width 79 height 37
